Goal: Information Seeking & Learning: Check status

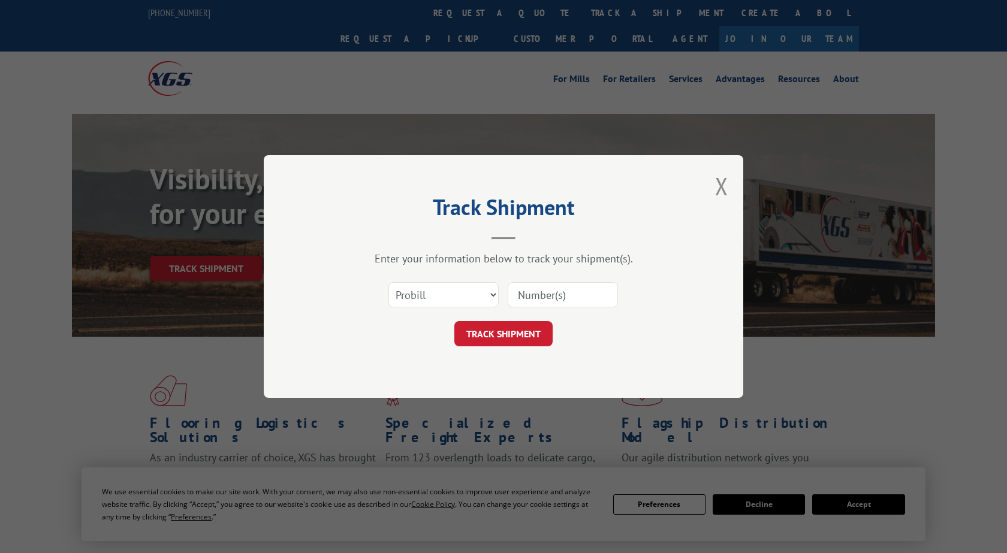
click at [544, 294] on input at bounding box center [563, 294] width 110 height 25
paste input "738676"
type input "738676"
click at [519, 338] on button "TRACK SHIPMENT" at bounding box center [503, 333] width 98 height 25
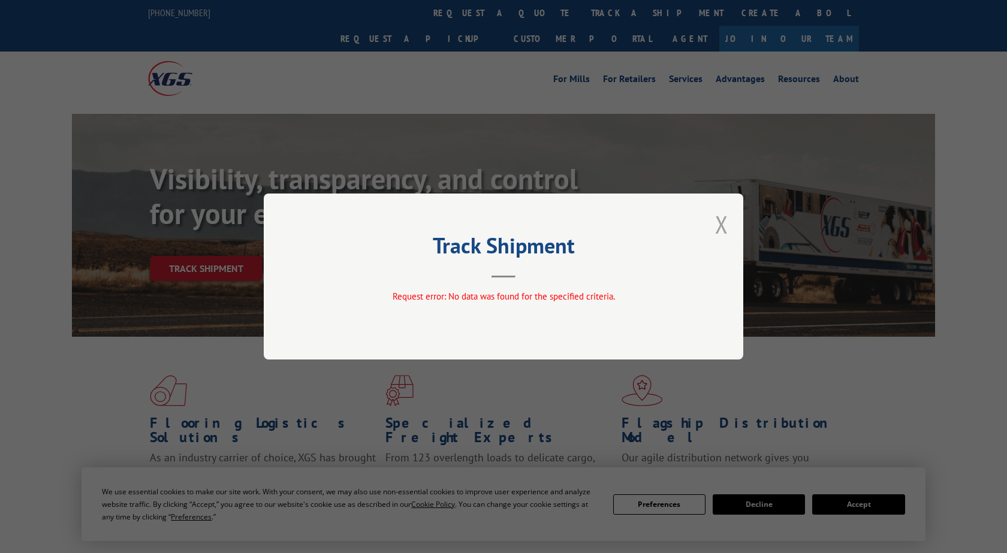
click at [721, 227] on button "Close modal" at bounding box center [721, 225] width 13 height 32
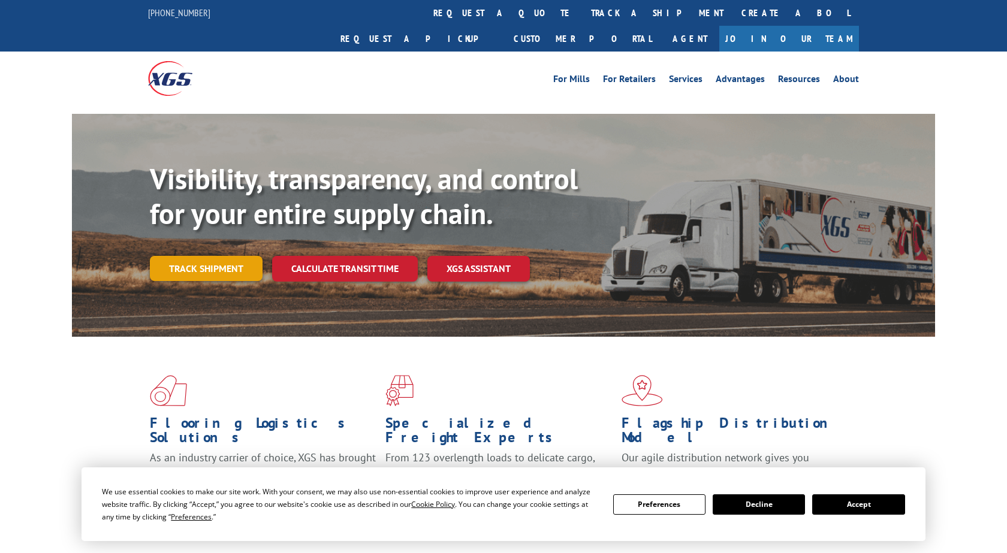
click at [199, 256] on link "Track shipment" at bounding box center [206, 268] width 113 height 25
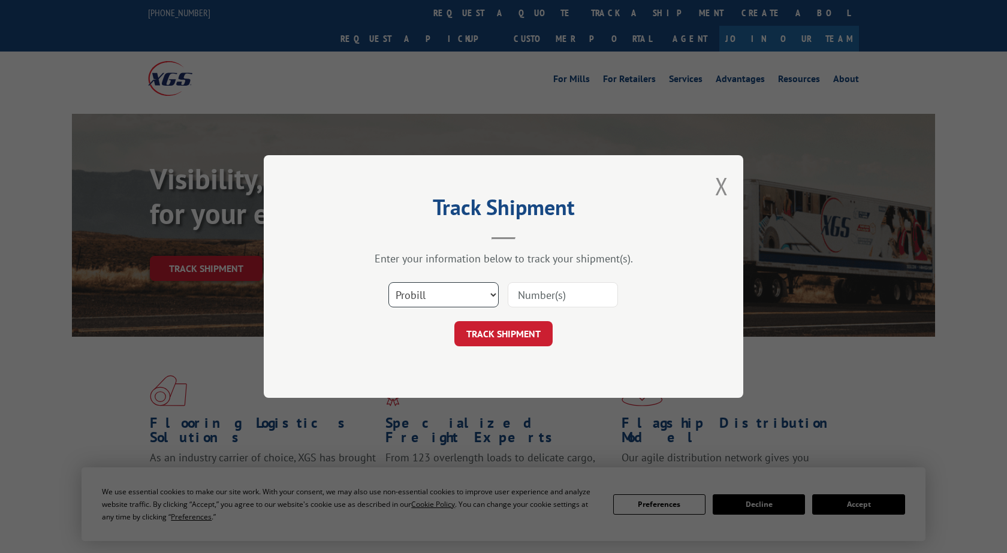
click at [388, 282] on select "Select category... Probill BOL PO" at bounding box center [443, 294] width 110 height 25
select select "bol"
click option "BOL" at bounding box center [0, 0] width 0 height 0
click at [535, 295] on input at bounding box center [563, 294] width 110 height 25
paste input "738676"
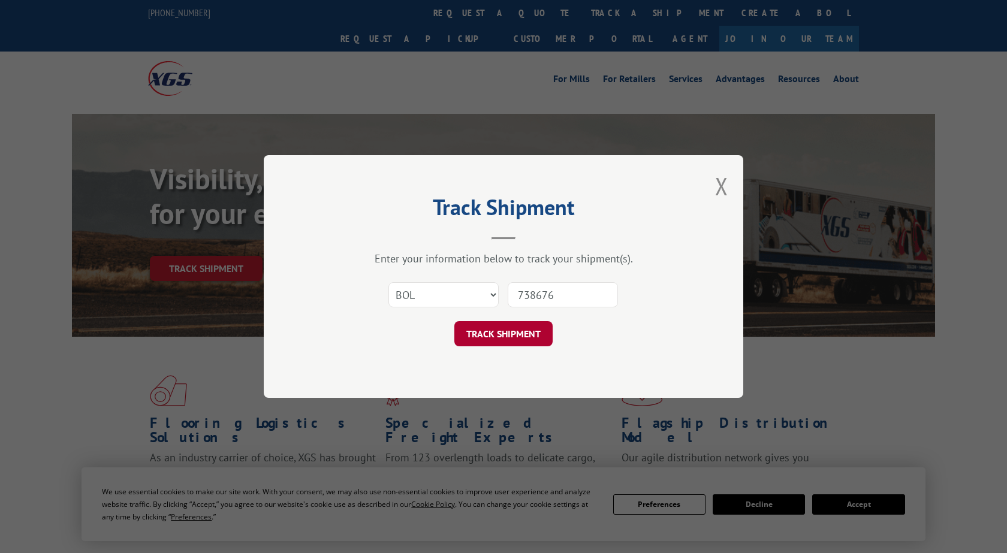
type input "738676"
click at [533, 332] on button "TRACK SHIPMENT" at bounding box center [503, 333] width 98 height 25
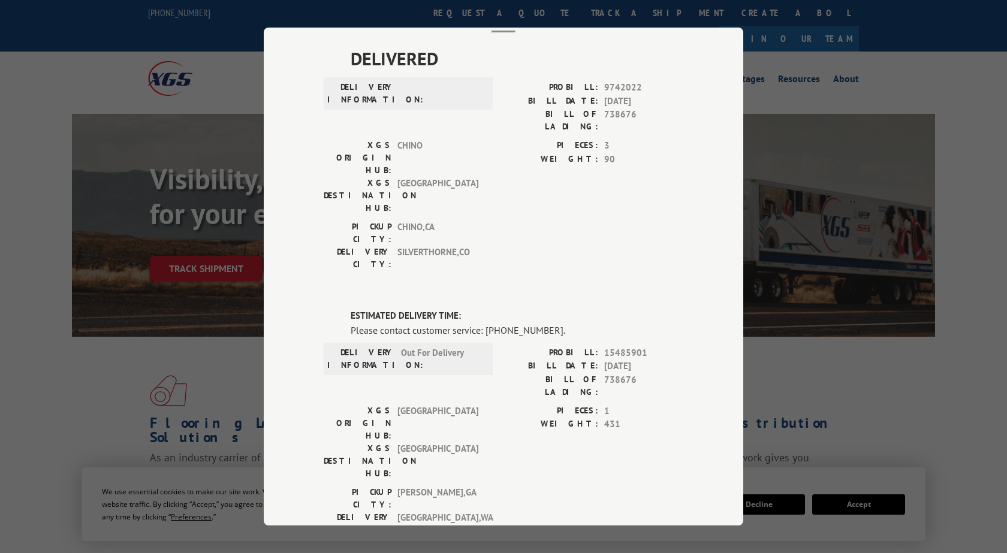
scroll to position [137, 0]
